Goal: Information Seeking & Learning: Compare options

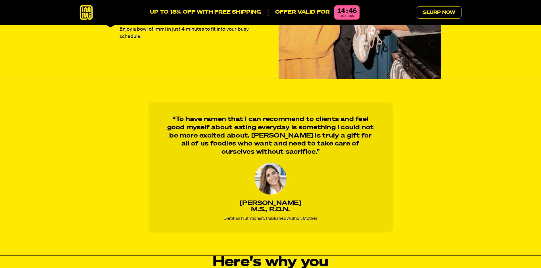
scroll to position [568, 0]
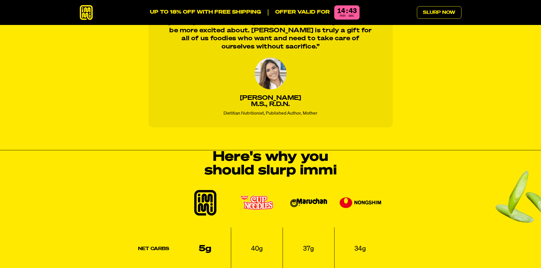
drag, startPoint x: 434, startPoint y: 11, endPoint x: 434, endPoint y: 25, distance: 14.5
click at [434, 11] on link "Slurp Now" at bounding box center [439, 12] width 45 height 12
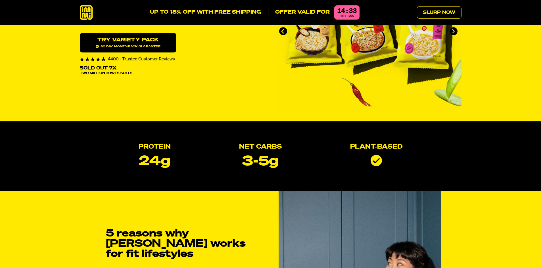
scroll to position [0, 0]
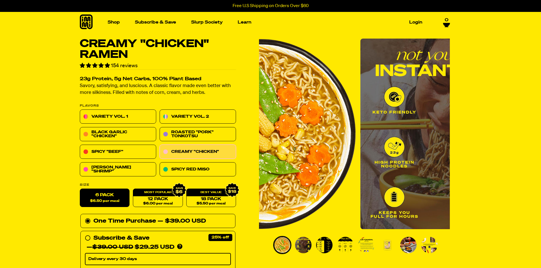
drag, startPoint x: 313, startPoint y: 150, endPoint x: 276, endPoint y: 145, distance: 37.5
click at [277, 145] on img "1 of 8" at bounding box center [260, 134] width 191 height 191
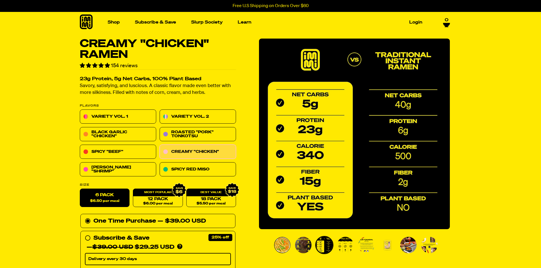
drag, startPoint x: 353, startPoint y: 141, endPoint x: 247, endPoint y: 136, distance: 106.3
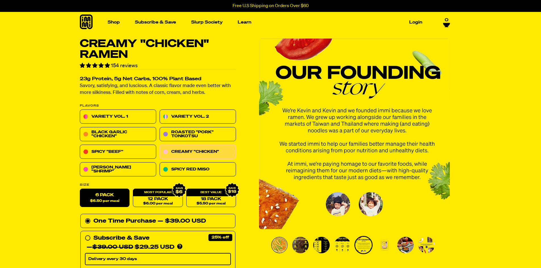
drag, startPoint x: 259, startPoint y: 142, endPoint x: 256, endPoint y: 141, distance: 4.0
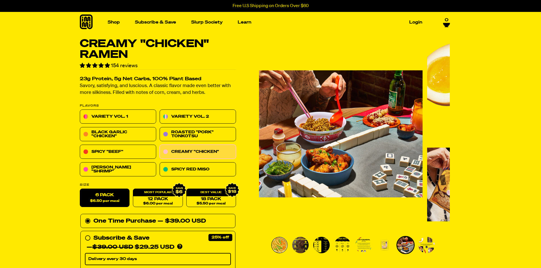
drag, startPoint x: 311, startPoint y: 138, endPoint x: 243, endPoint y: 96, distance: 80.3
click at [259, 129] on img "7 of 8" at bounding box center [327, 134] width 191 height 191
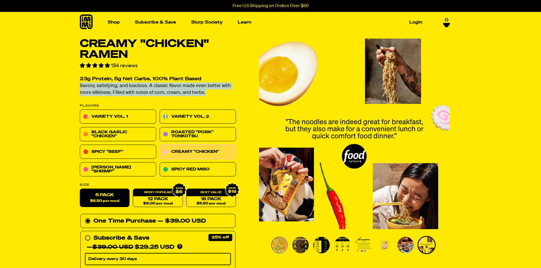
drag, startPoint x: 78, startPoint y: 86, endPoint x: 210, endPoint y: 95, distance: 132.0
copy p "Savory, satisfying, and luscious. A classic flavor made even better with more s…"
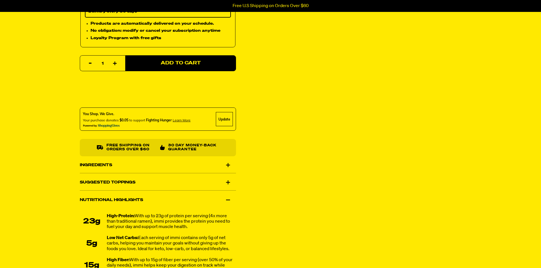
scroll to position [284, 0]
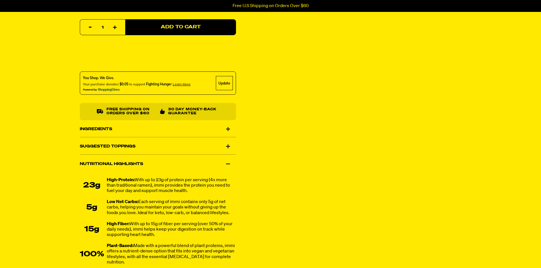
click at [125, 130] on div "Ingredients" at bounding box center [158, 129] width 156 height 16
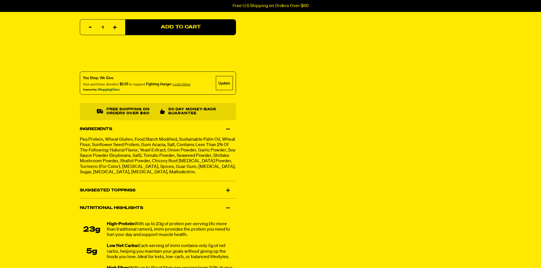
drag, startPoint x: 78, startPoint y: 138, endPoint x: 208, endPoint y: 172, distance: 134.5
click at [208, 172] on div "Creamy "Chicken" Ramen 154 reviews 23g Protein, 5g Net Carbs, 100% Plant Based …" at bounding box center [270, 50] width 409 height 590
copy p "Pea Protein, Wheat Gluten, Food Starch Modified, Sustainable Palm Oil, Wheat Fl…"
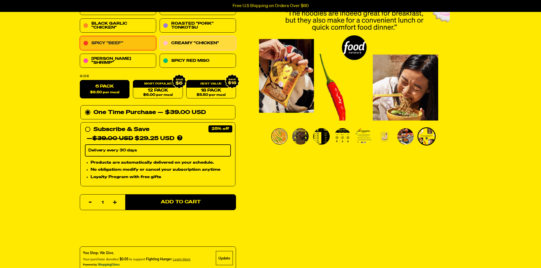
scroll to position [0, 0]
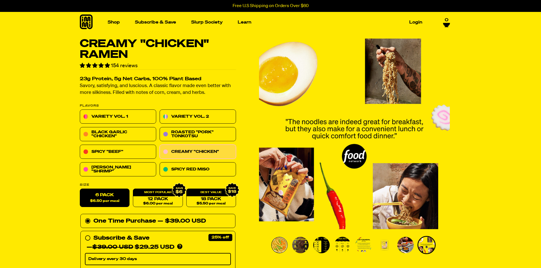
click at [387, 246] on img "Go to slide 6" at bounding box center [384, 245] width 16 height 16
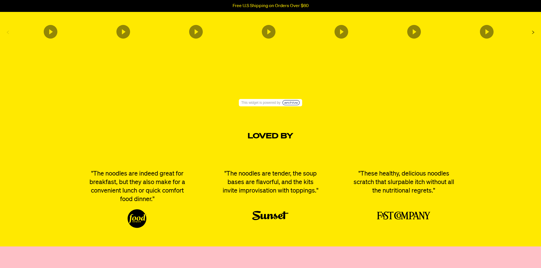
scroll to position [1107, 0]
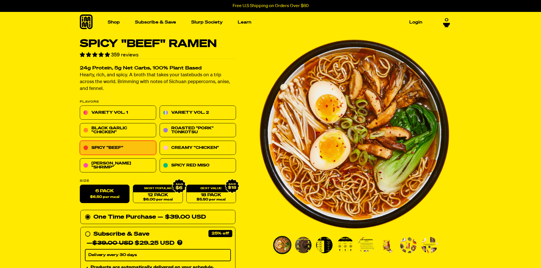
click at [391, 245] on img "Go to slide 6" at bounding box center [387, 245] width 16 height 16
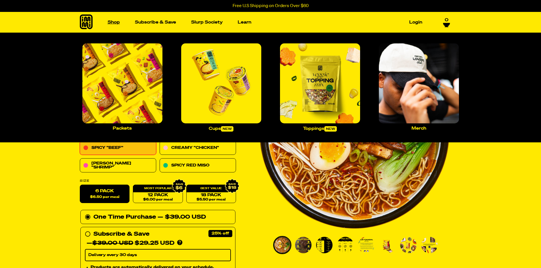
click at [119, 21] on link "Shop" at bounding box center [113, 22] width 17 height 9
click at [247, 109] on img "Main navigation" at bounding box center [221, 83] width 80 height 80
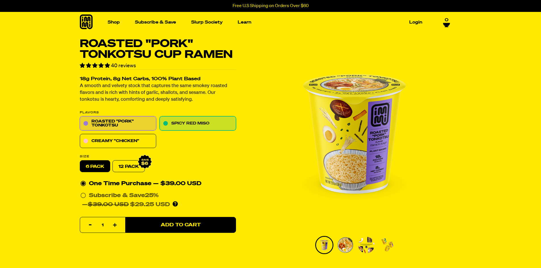
click at [182, 123] on link "Spicy Red Miso" at bounding box center [197, 124] width 76 height 14
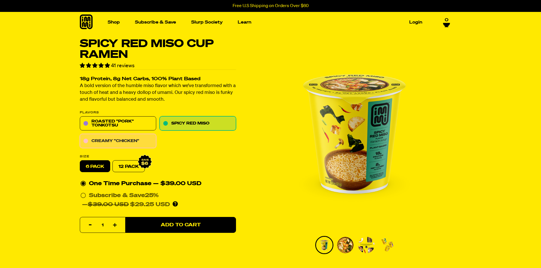
click at [131, 140] on link "Creamy "Chicken"" at bounding box center [118, 141] width 76 height 14
